Goal: Browse casually: Explore the website without a specific task or goal

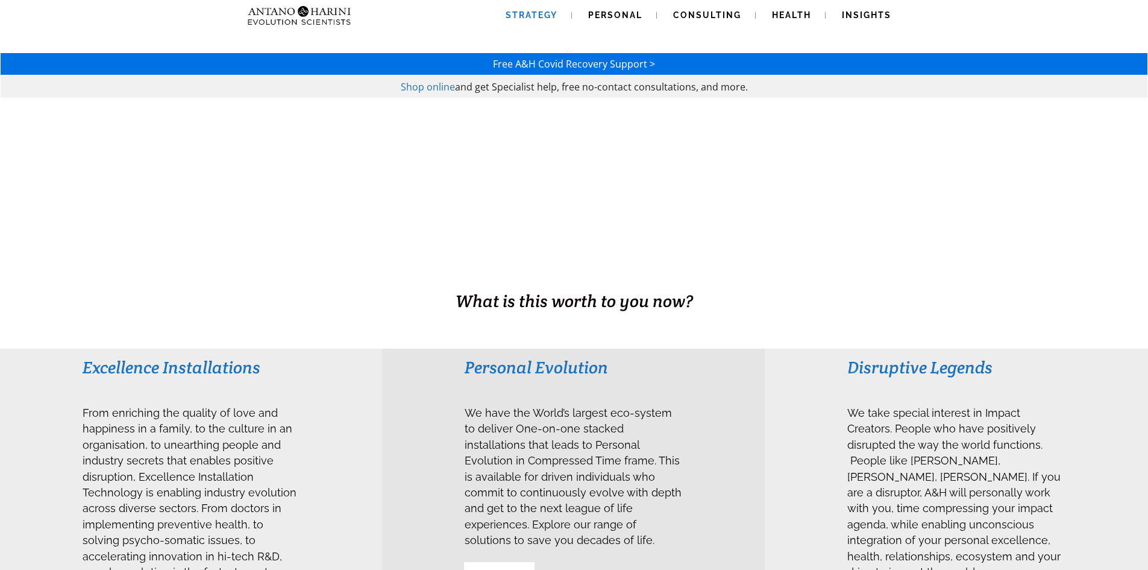
click at [539, 13] on span "Strategy" at bounding box center [532, 15] width 52 height 10
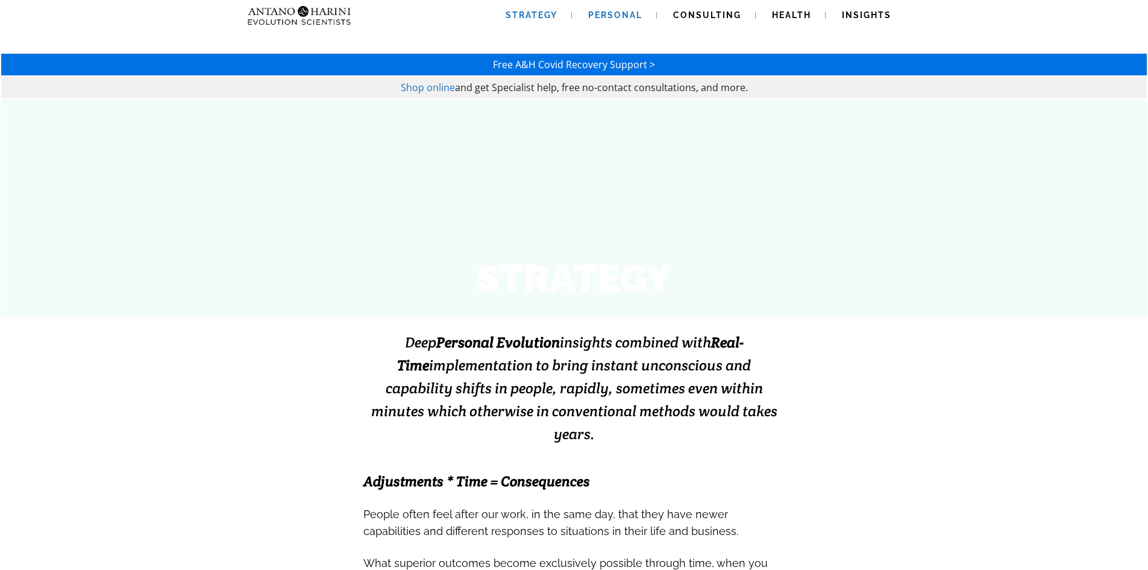
click at [606, 10] on link "Personal" at bounding box center [615, 15] width 83 height 31
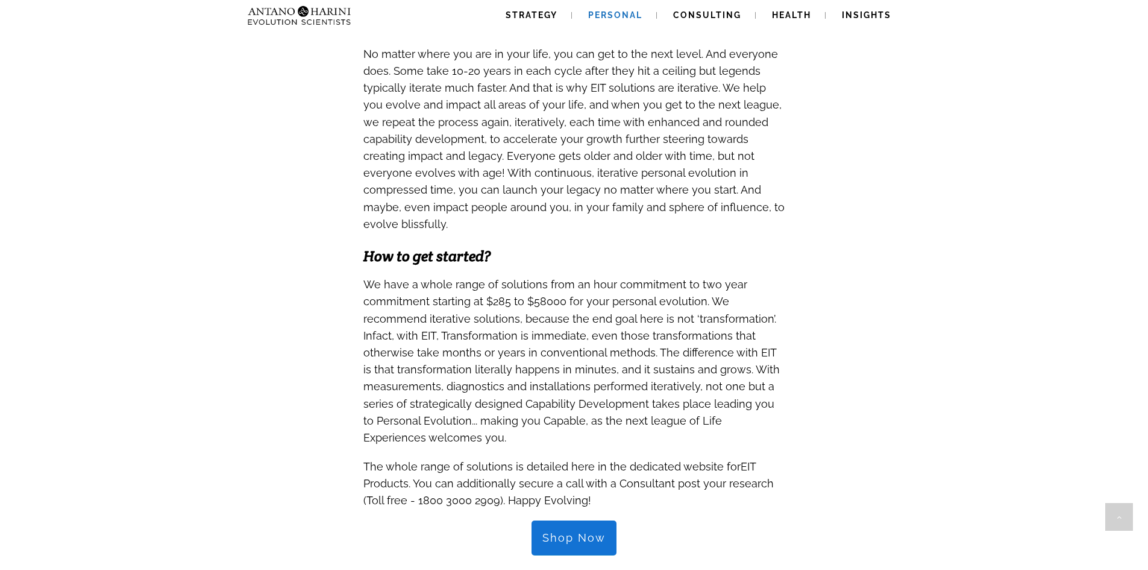
scroll to position [982, 0]
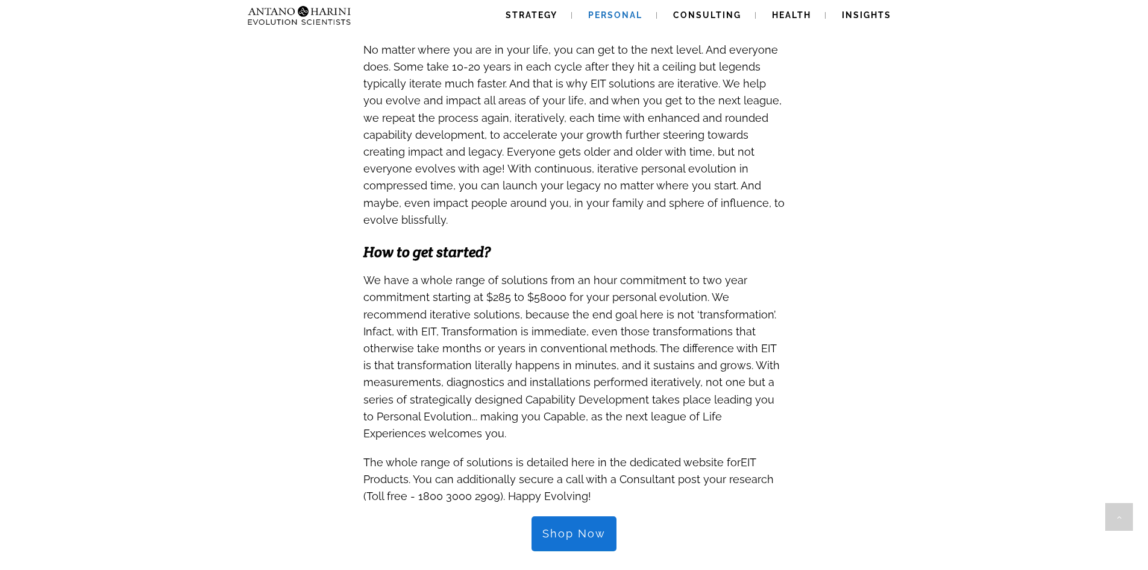
click at [578, 527] on span "Shop Now" at bounding box center [574, 533] width 63 height 13
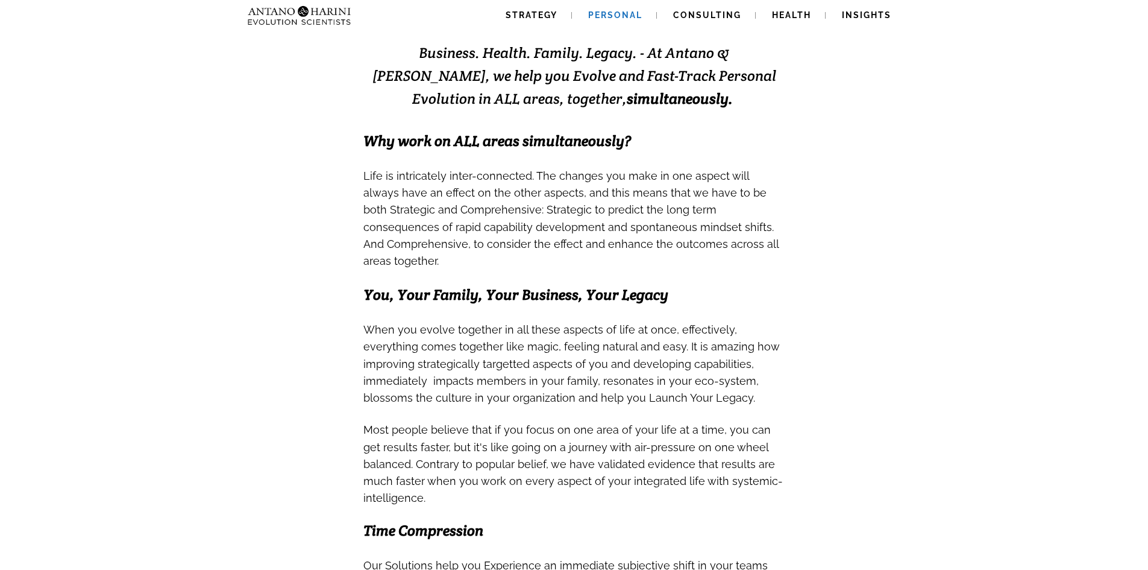
scroll to position [0, 0]
